Goal: Find specific page/section: Find specific page/section

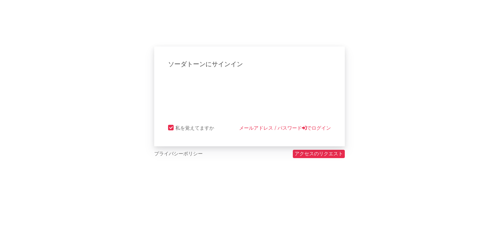
select select "recorded_music"
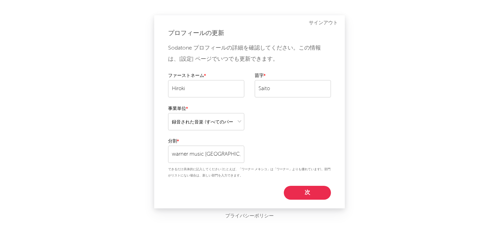
click at [311, 192] on button "次" at bounding box center [307, 193] width 47 height 14
select select "marketing"
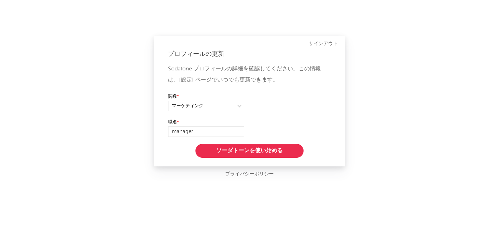
click at [265, 151] on button "ソーダトーンを使い始める" at bounding box center [250, 151] width 108 height 14
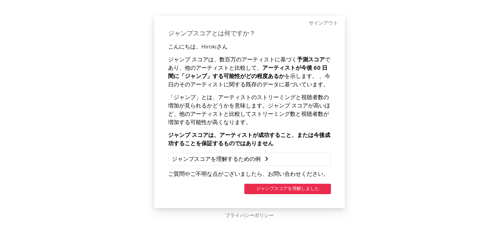
click at [260, 187] on button "ジャンプスコアを理解しました" at bounding box center [287, 189] width 87 height 10
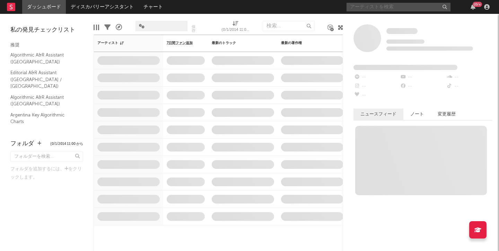
click at [383, 9] on input "text" at bounding box center [399, 7] width 104 height 9
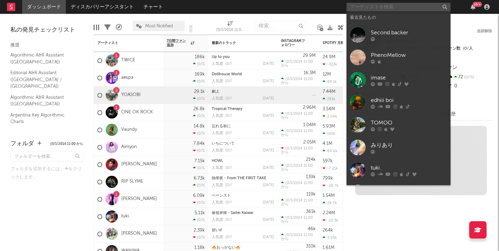
paste input "JYuno"
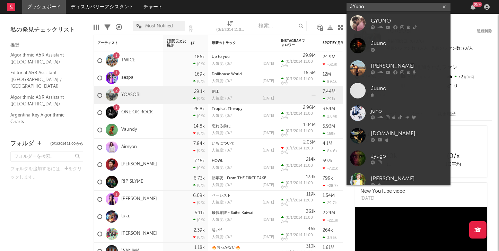
click at [365, 10] on input "JYuno" at bounding box center [399, 7] width 104 height 9
paste input "jy"
type input "jyuno"
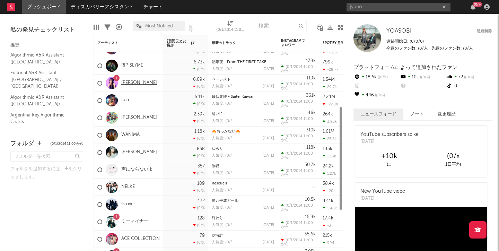
click at [125, 83] on link "[PERSON_NAME]" at bounding box center [139, 83] width 36 height 6
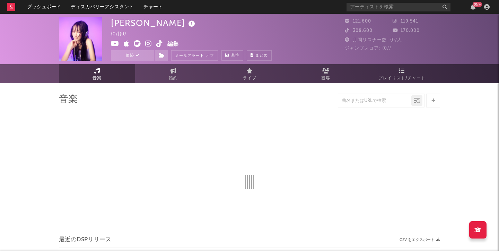
select select "6m"
